Goal: Navigation & Orientation: Find specific page/section

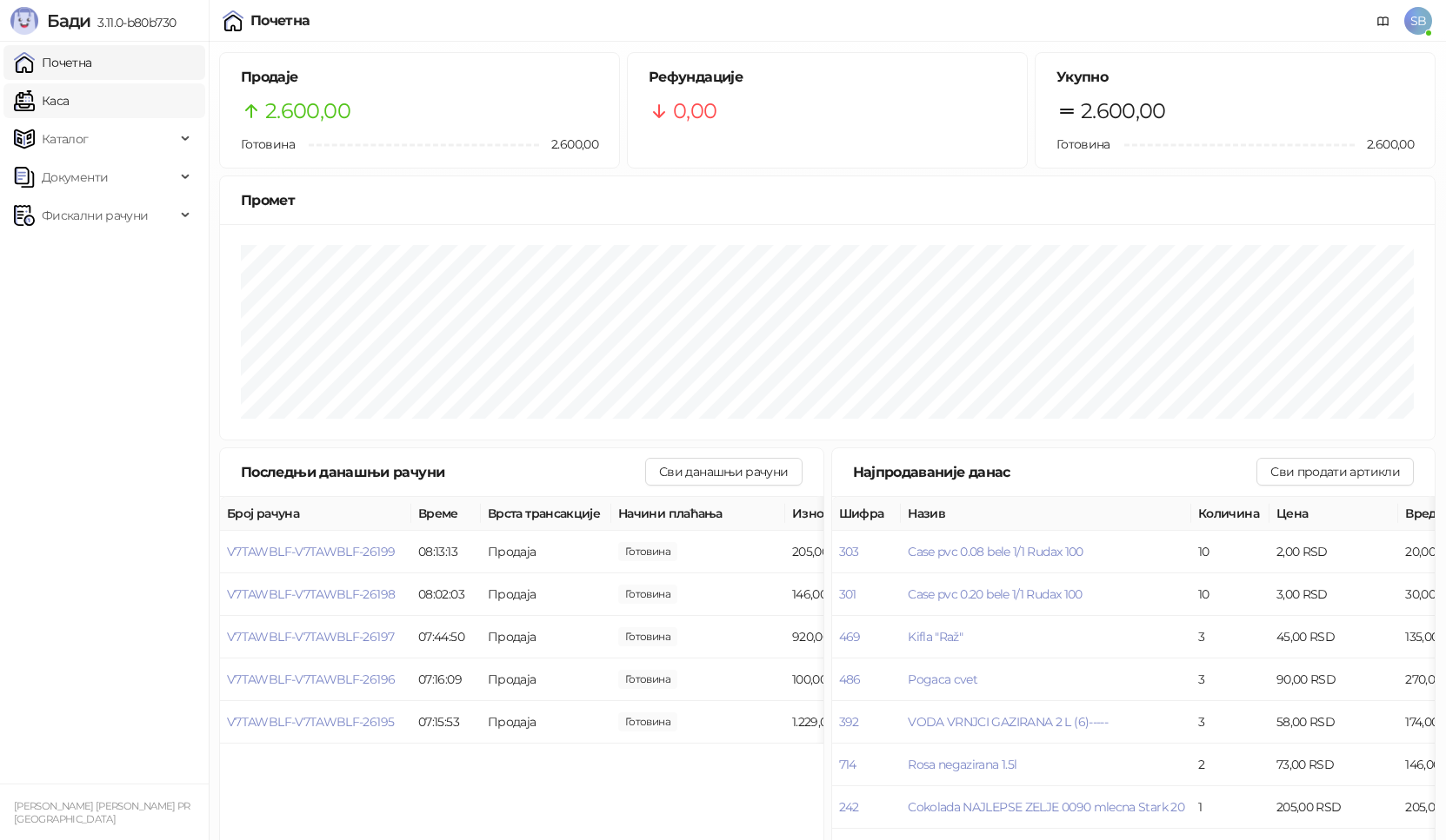
click at [26, 109] on link "Каса" at bounding box center [41, 101] width 55 height 35
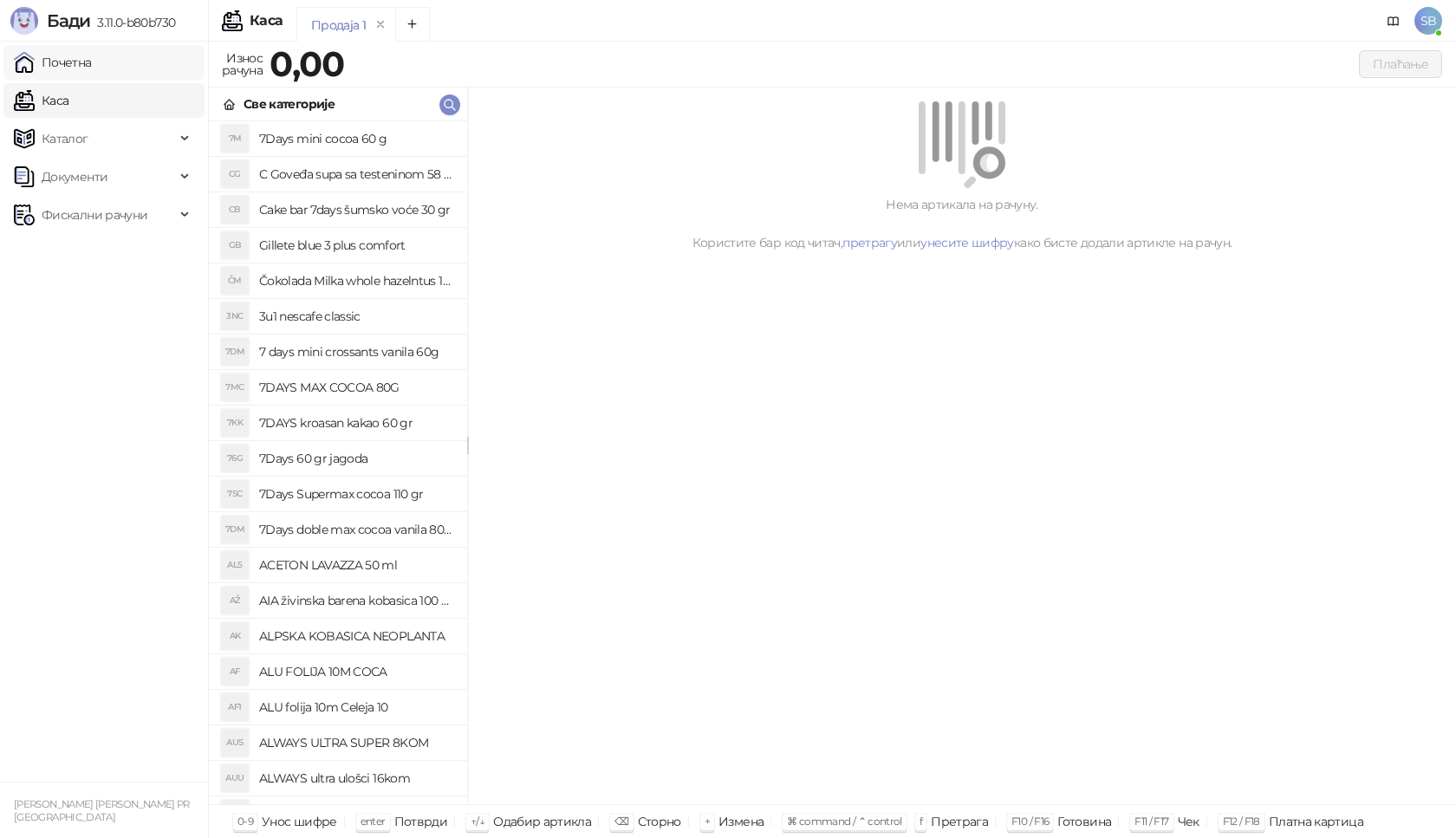
click at [71, 65] on link "Почетна" at bounding box center [52, 63] width 78 height 35
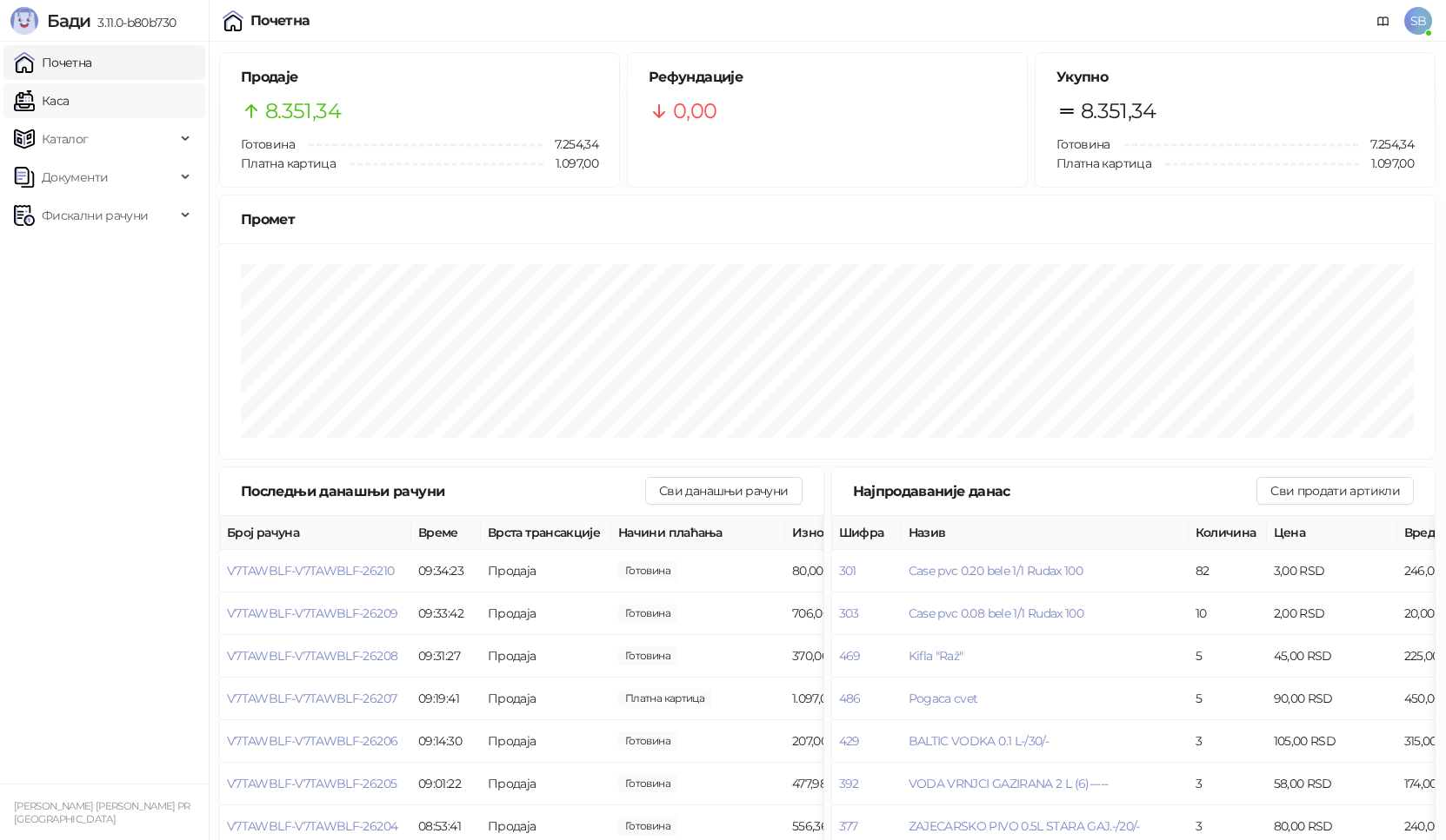
click at [48, 92] on link "Каса" at bounding box center [41, 101] width 55 height 35
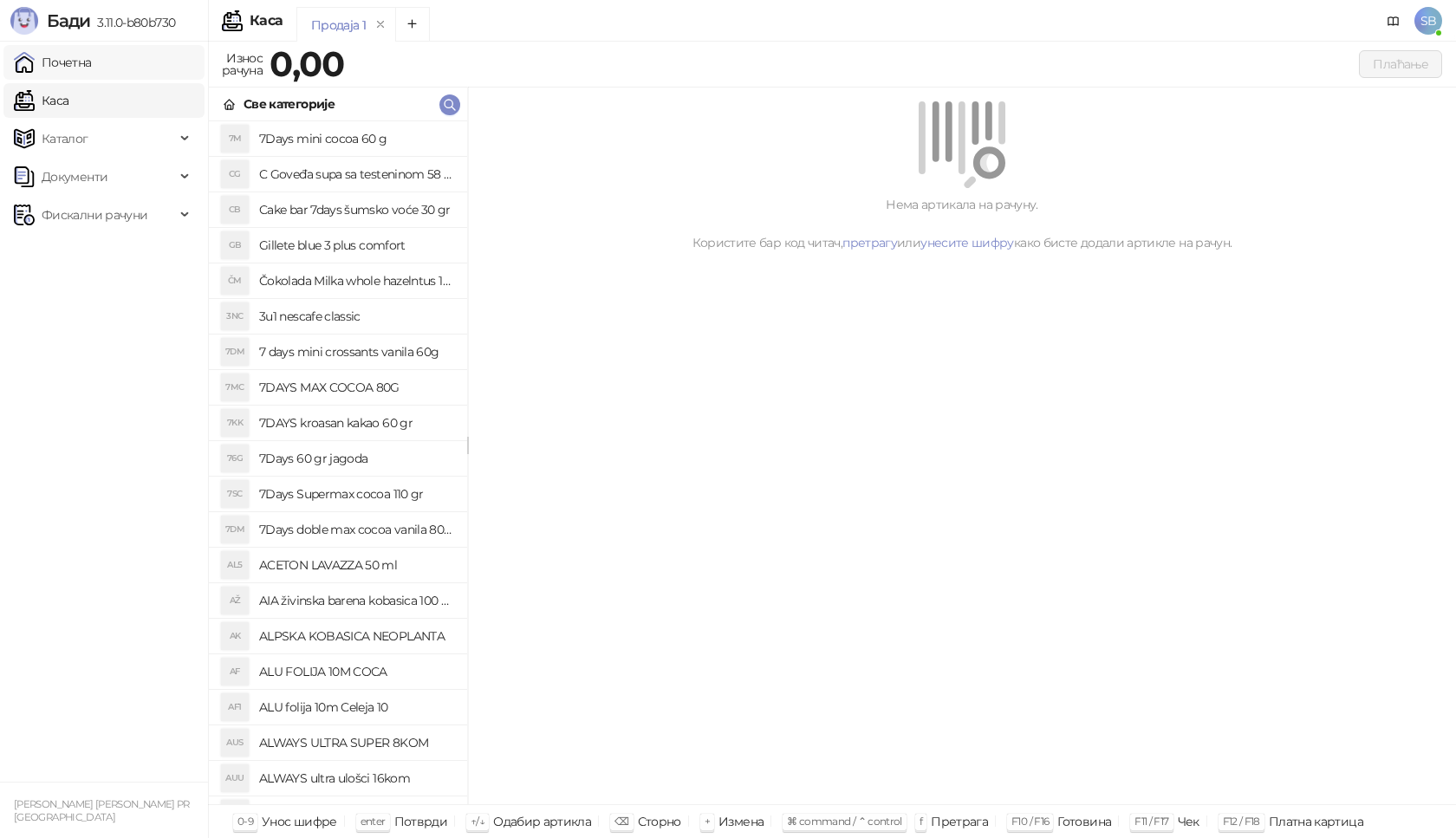
click at [47, 63] on link "Почетна" at bounding box center [52, 63] width 78 height 35
